Goal: Contribute content: Add original content to the website for others to see

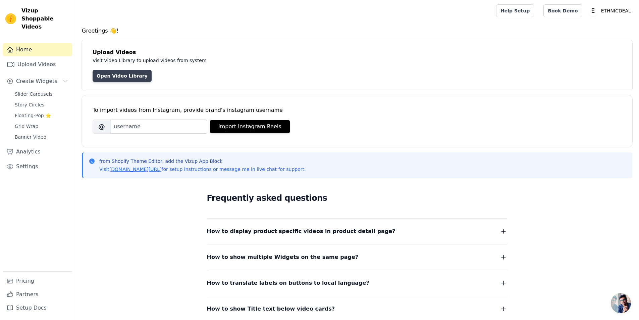
click at [124, 77] on link "Open Video Library" at bounding box center [122, 76] width 59 height 12
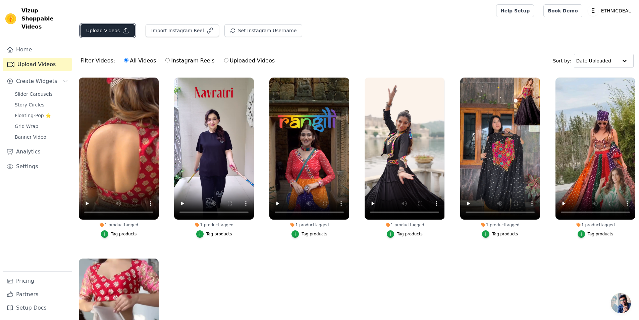
click at [110, 28] on button "Upload Videos" at bounding box center [108, 30] width 54 height 13
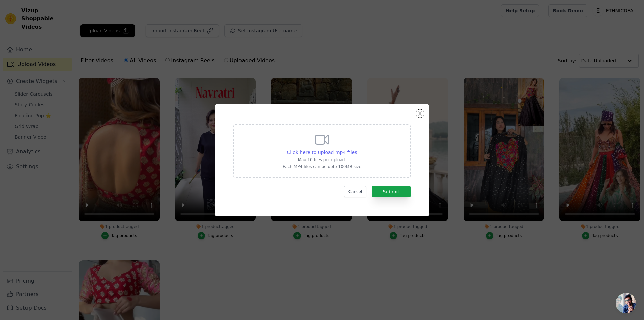
click at [322, 151] on span "Click here to upload mp4 files" at bounding box center [322, 152] width 70 height 5
click at [357, 149] on input "Click here to upload mp4 files Max 10 files per upload. Each MP4 files can be u…" at bounding box center [357, 149] width 0 height 0
type input "C:\fakepath\DN-305.MP4"
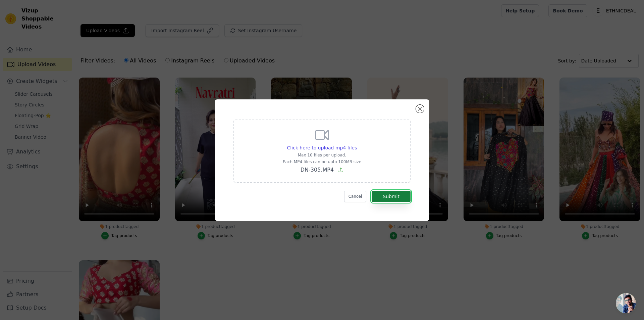
click at [398, 197] on button "Submit" at bounding box center [391, 196] width 39 height 11
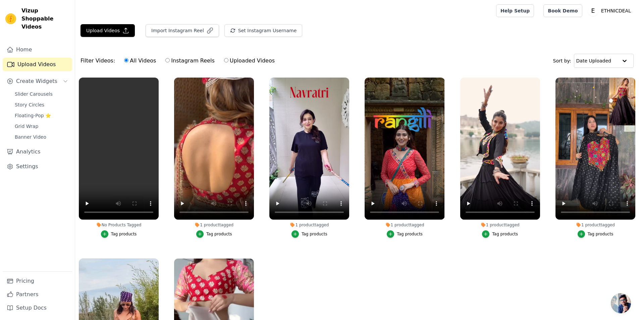
click at [120, 235] on div "Tag products" at bounding box center [124, 233] width 26 height 5
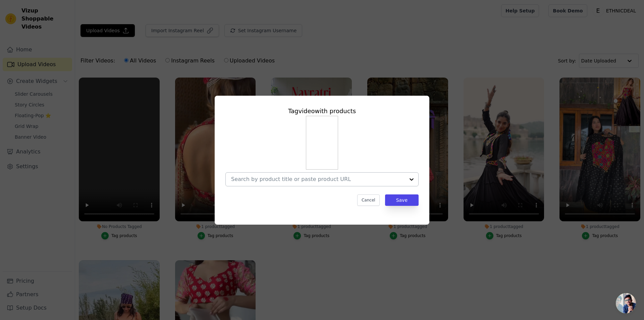
click at [338, 177] on input "No Products Tagged Tag video with products Cancel Save Tag products" at bounding box center [318, 179] width 174 height 6
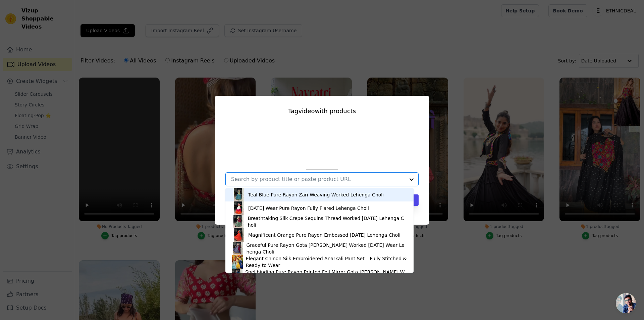
paste input "Red Chilli Slit Anarkali Premium Suit Set For Festive & Party Wear"
type input "Red Chilli Slit Anarkali Premium Suit Set For Festive & Party Wear"
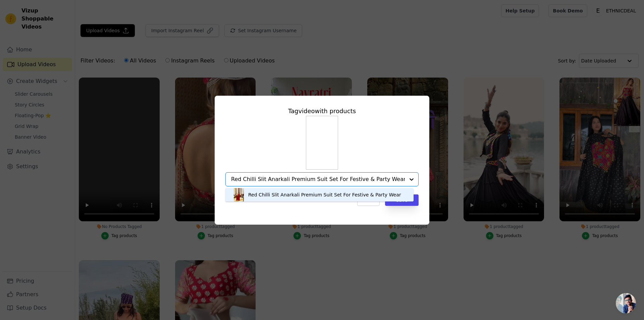
click at [303, 194] on div "Red Chilli Slit Anarkali Premium Suit Set For Festive & Party Wear" at bounding box center [324, 194] width 153 height 7
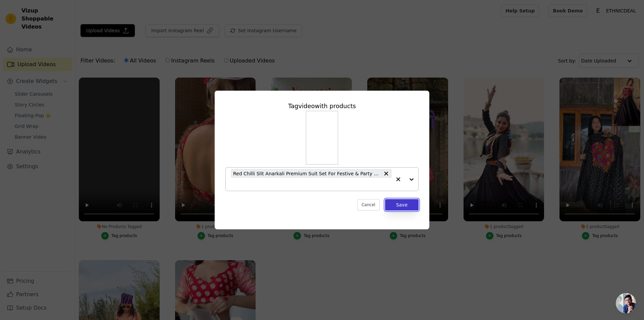
click at [403, 204] on button "Save" at bounding box center [402, 204] width 34 height 11
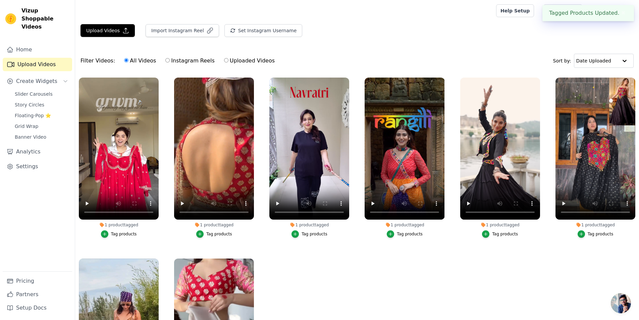
click at [623, 13] on button "✖" at bounding box center [624, 13] width 8 height 8
click at [32, 112] on span "Floating-Pop ⭐" at bounding box center [33, 115] width 36 height 7
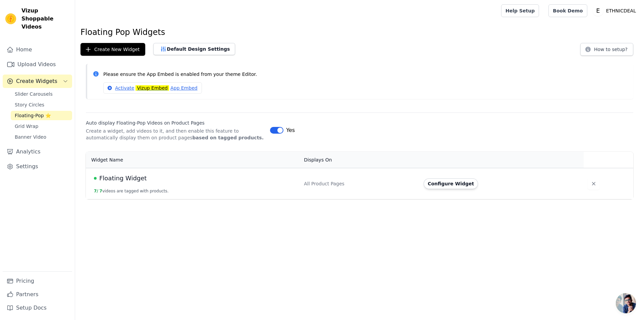
click at [112, 180] on span "Floating Widget" at bounding box center [122, 177] width 47 height 9
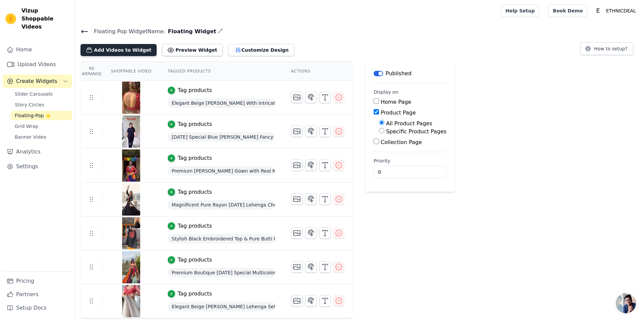
click at [119, 52] on button "Add Videos to Widget" at bounding box center [119, 50] width 76 height 12
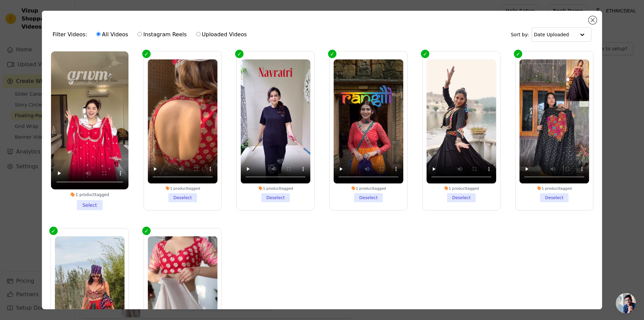
click at [84, 201] on li "1 product tagged Select" at bounding box center [90, 130] width 78 height 159
click at [0, 0] on input "1 product tagged Select" at bounding box center [0, 0] width 0 height 0
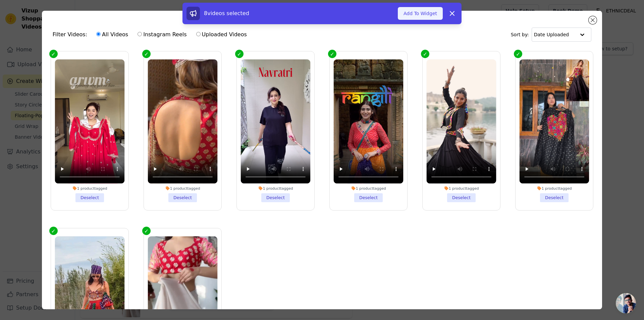
click at [425, 14] on button "Add To Widget" at bounding box center [420, 13] width 45 height 13
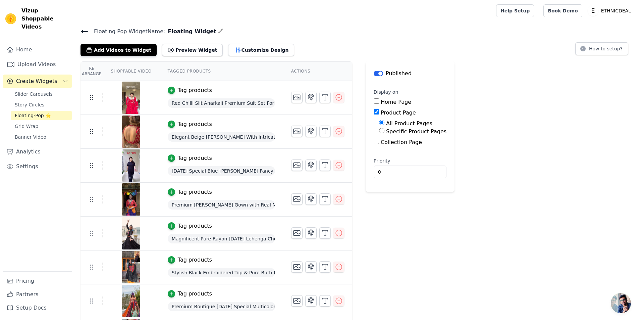
click at [83, 32] on icon at bounding box center [85, 31] width 6 height 3
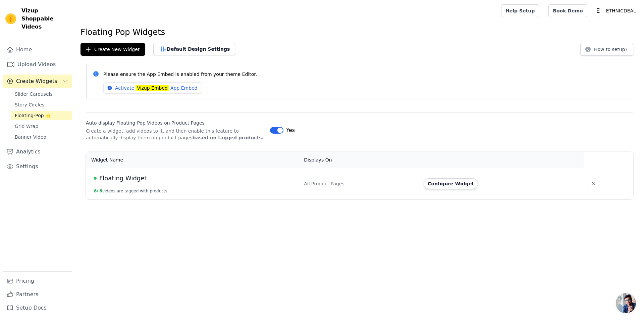
click at [126, 177] on span "Floating Widget" at bounding box center [122, 177] width 47 height 9
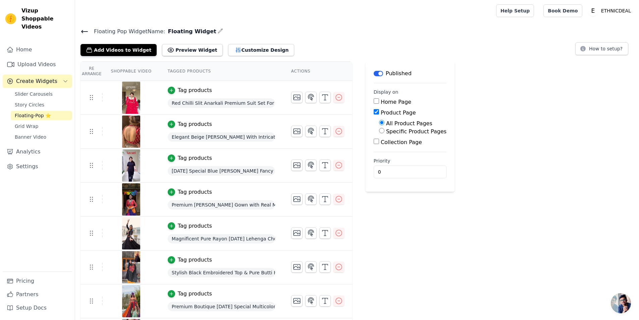
click at [87, 31] on icon at bounding box center [85, 31] width 6 height 3
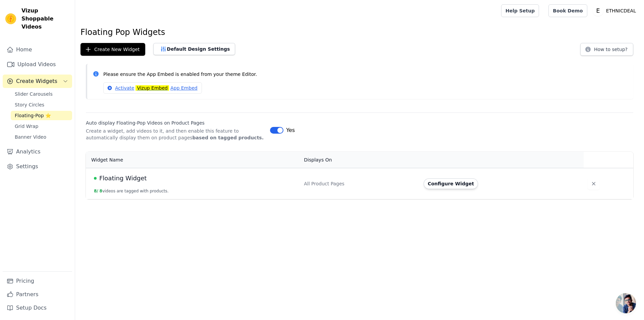
click at [137, 177] on span "Floating Widget" at bounding box center [122, 177] width 47 height 9
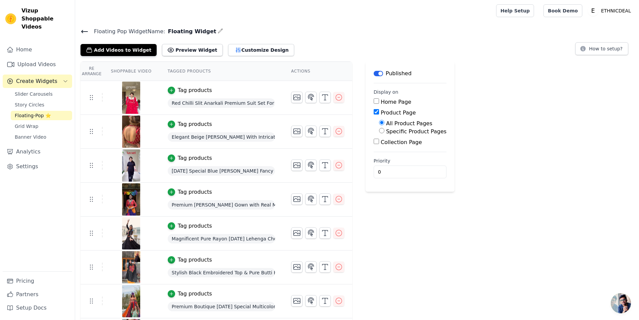
click at [86, 31] on icon at bounding box center [85, 32] width 8 height 8
